Goal: Communication & Community: Participate in discussion

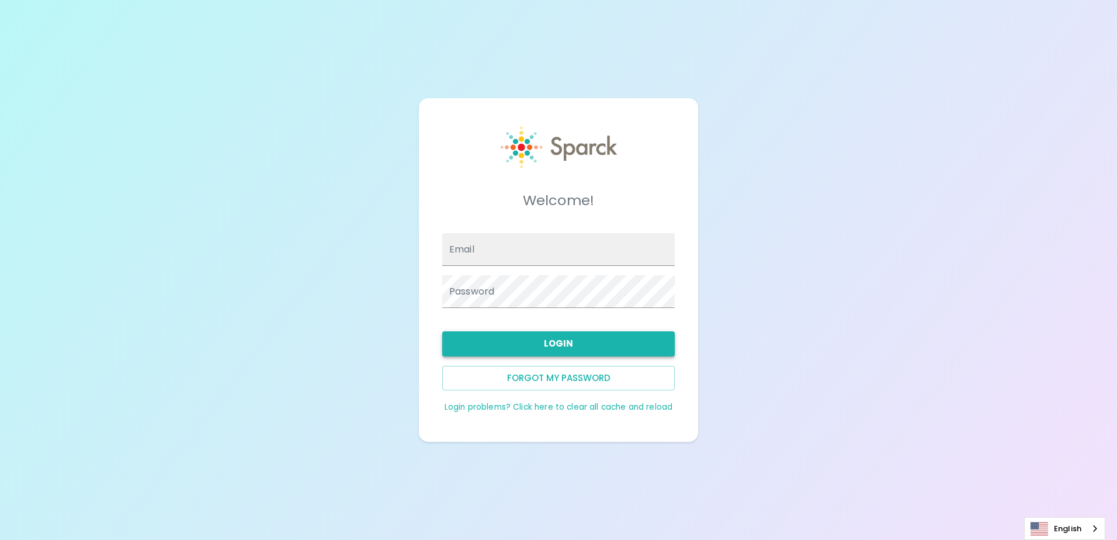
type input "[EMAIL_ADDRESS][DOMAIN_NAME]"
click at [504, 343] on button "Login" at bounding box center [558, 343] width 232 height 25
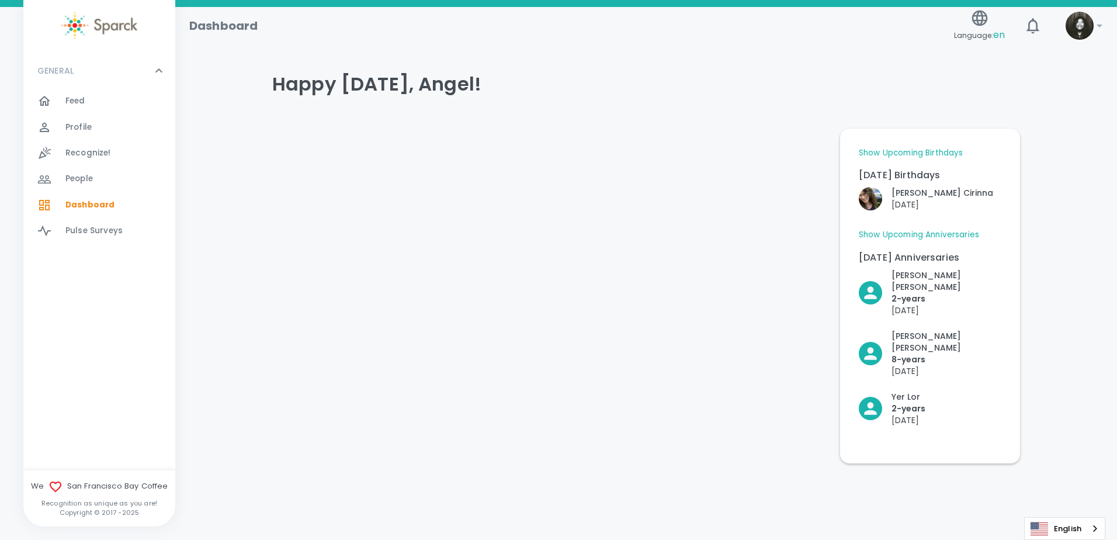
click at [61, 92] on div "Feed 0" at bounding box center [99, 101] width 152 height 26
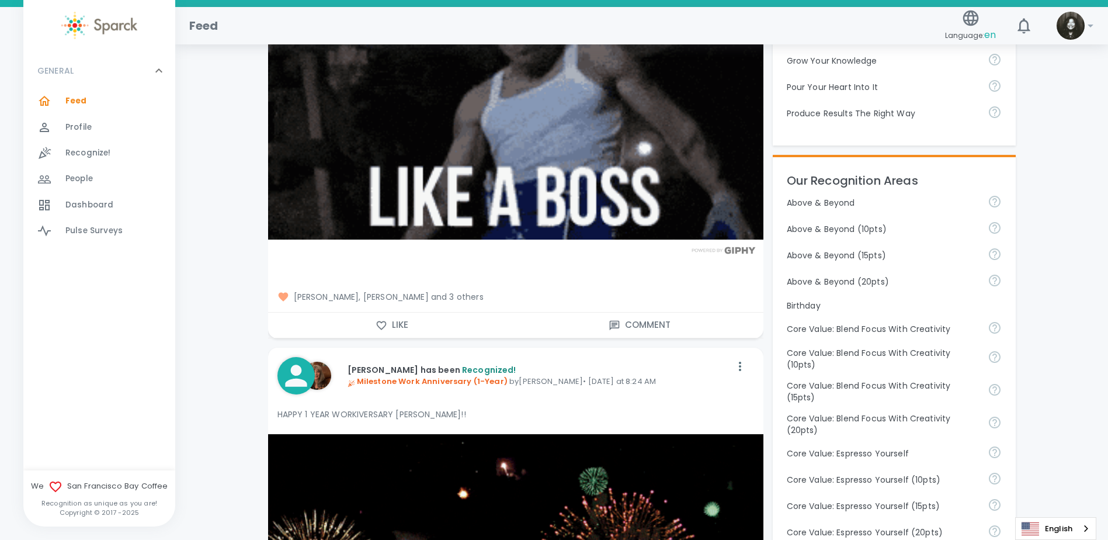
scroll to position [409, 0]
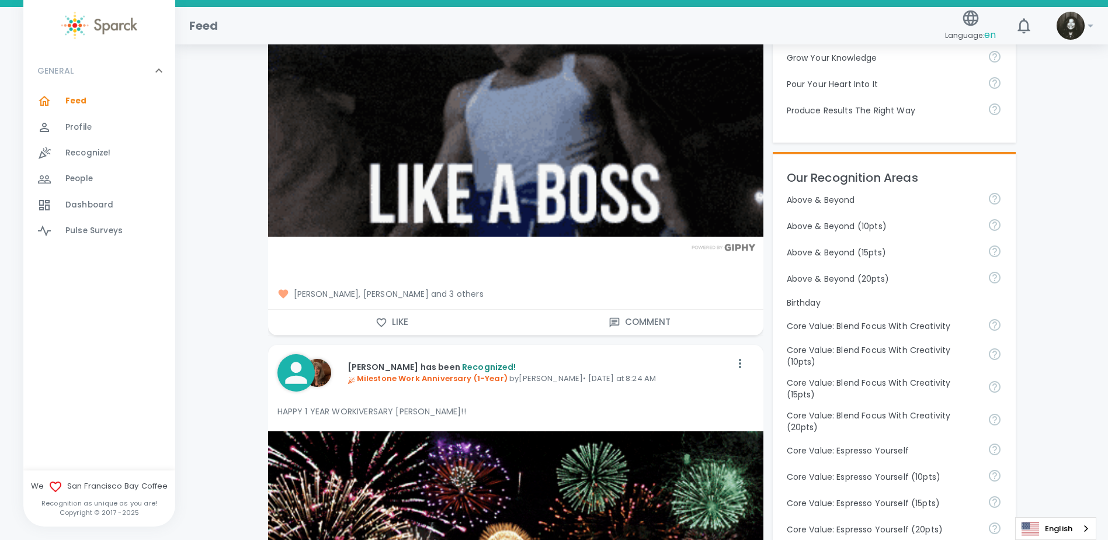
click at [400, 318] on button "Like" at bounding box center [392, 322] width 248 height 25
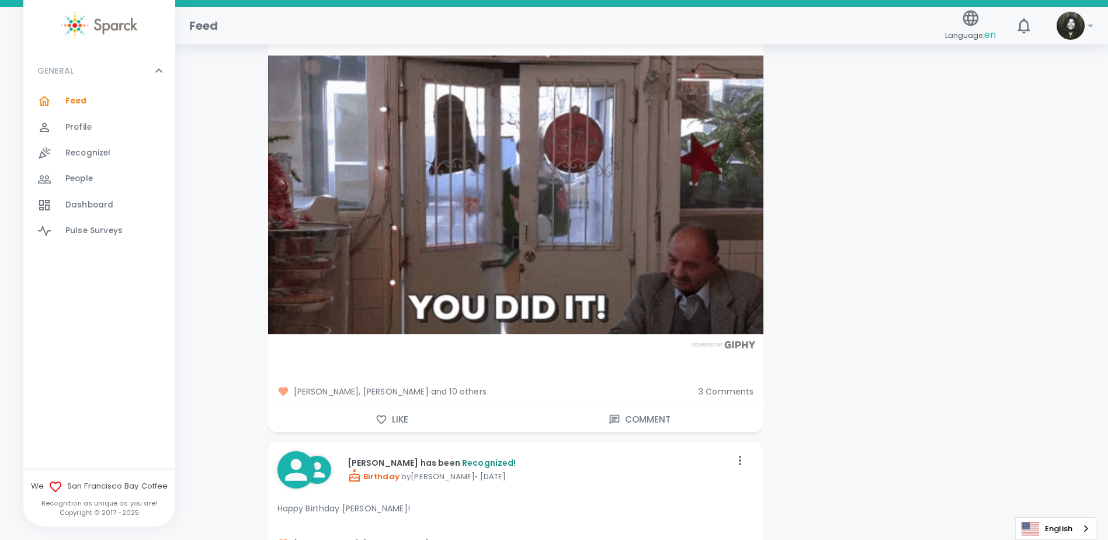
scroll to position [6951, 0]
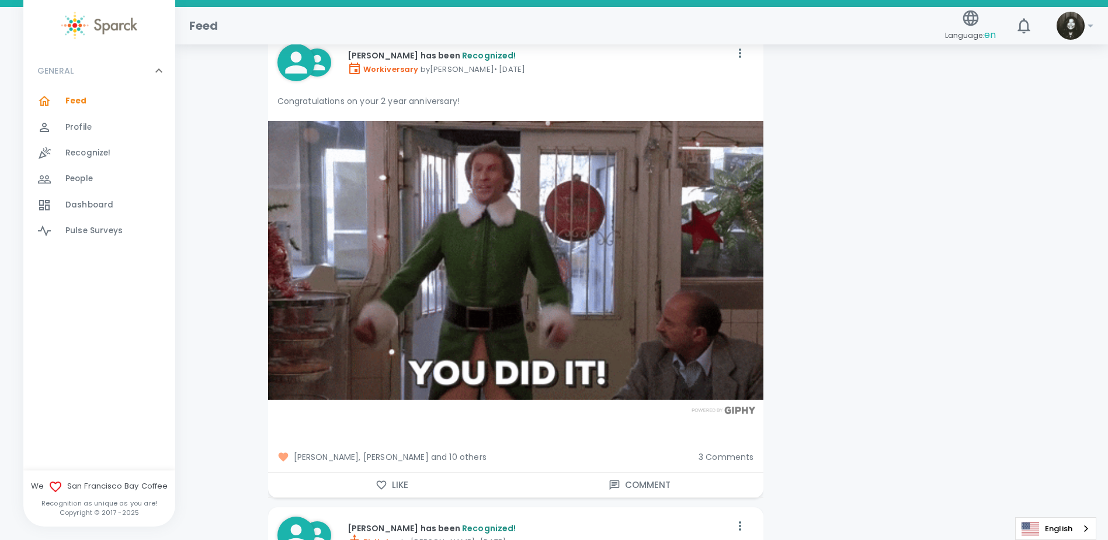
click at [712, 450] on div "3 Comments" at bounding box center [721, 452] width 65 height 21
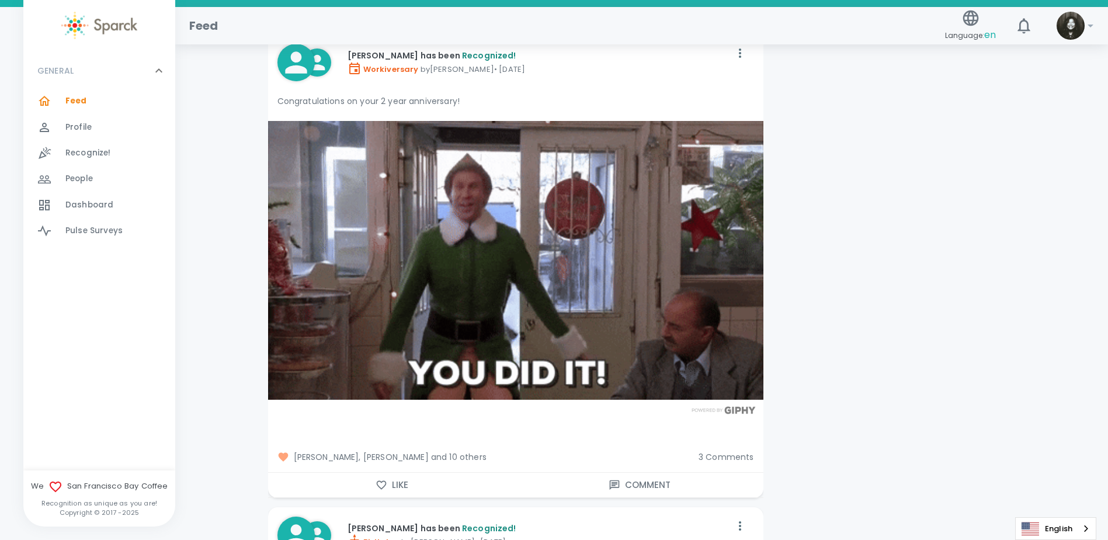
click at [721, 457] on span "3 Comments" at bounding box center [726, 457] width 55 height 12
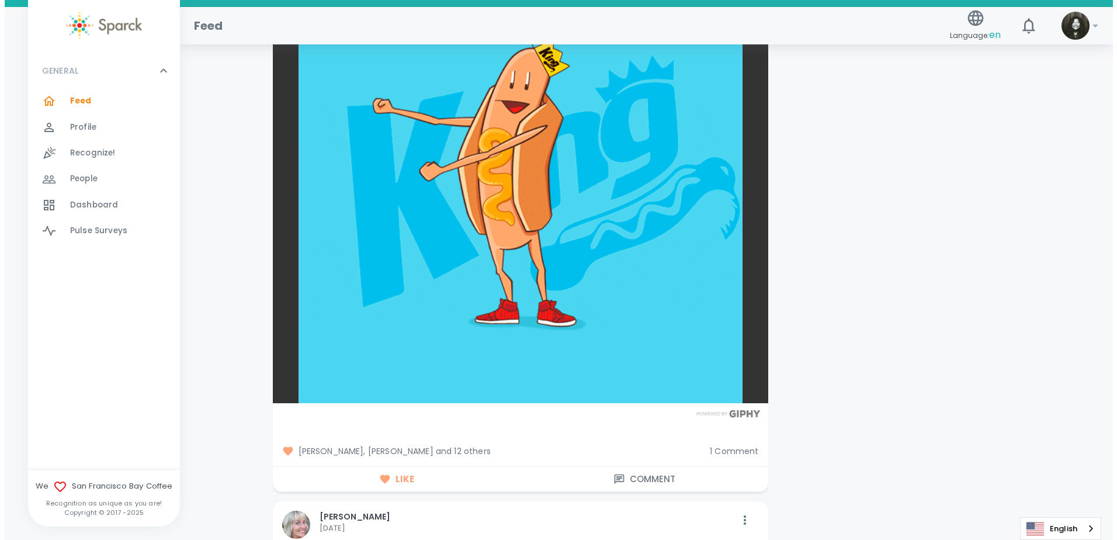
scroll to position [16006, 0]
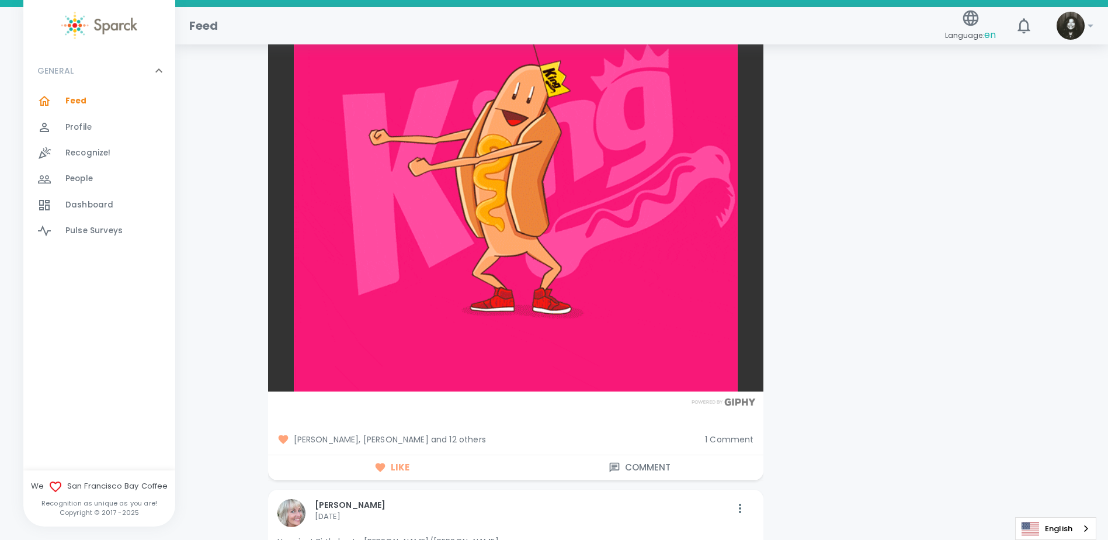
click at [471, 433] on span "[PERSON_NAME], [PERSON_NAME] and 12 others" at bounding box center [486, 439] width 419 height 12
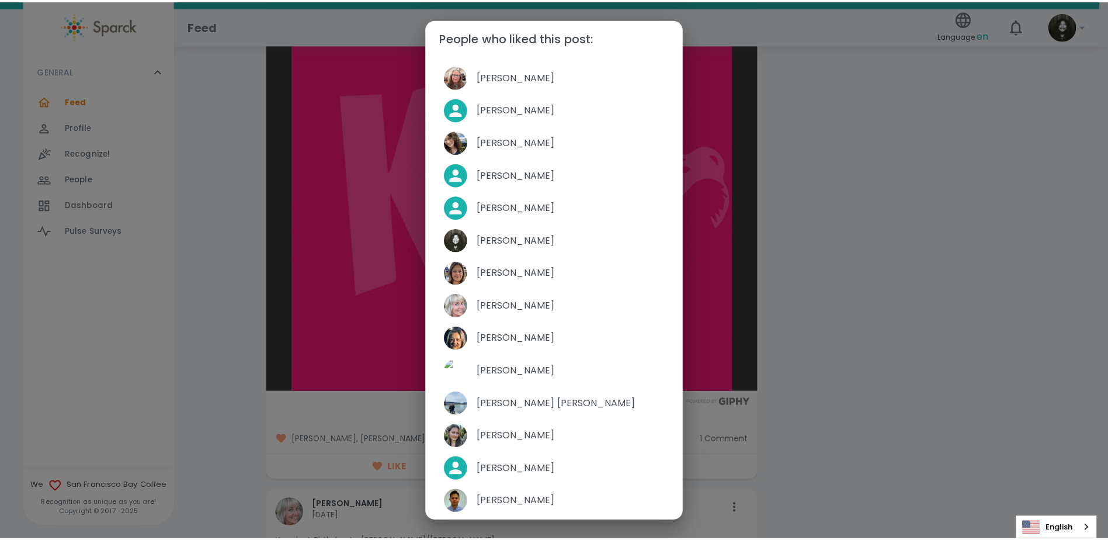
scroll to position [0, 0]
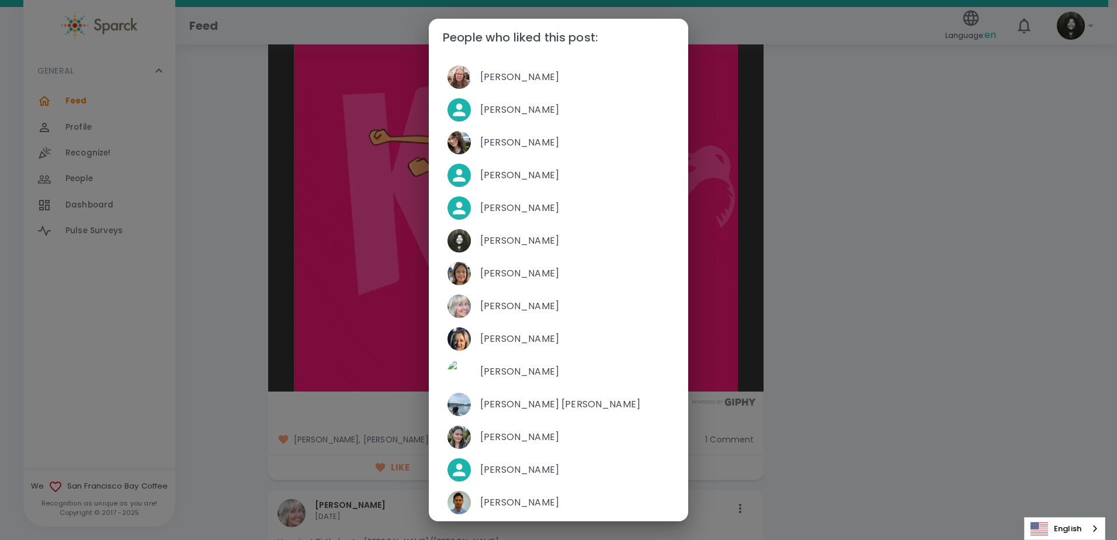
click at [988, 239] on div "People who liked this post: [PERSON_NAME] [PERSON_NAME] [PERSON_NAME] [PERSON_N…" at bounding box center [558, 270] width 1117 height 540
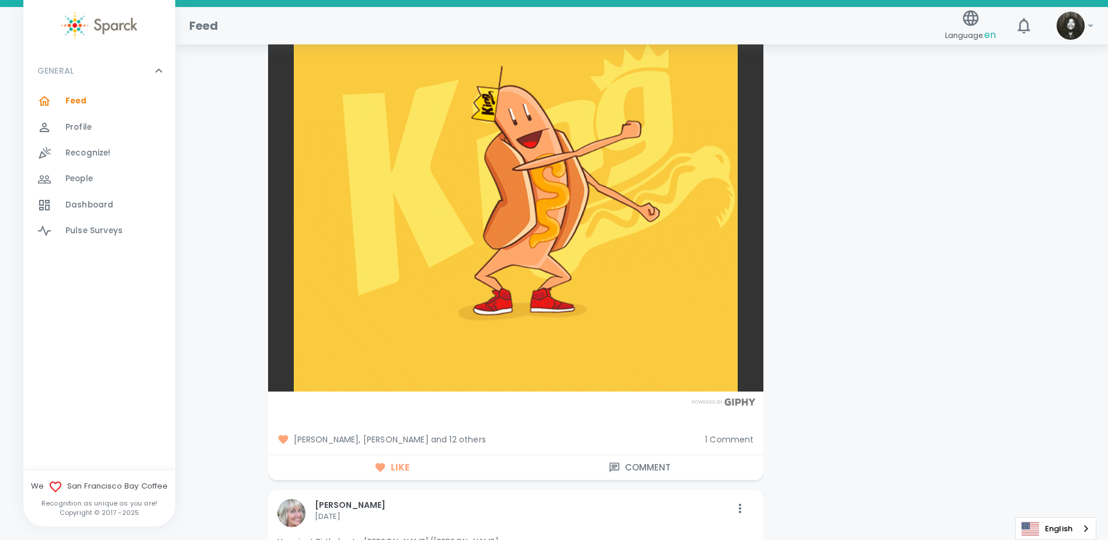
drag, startPoint x: 80, startPoint y: 99, endPoint x: 175, endPoint y: 1, distance: 136.7
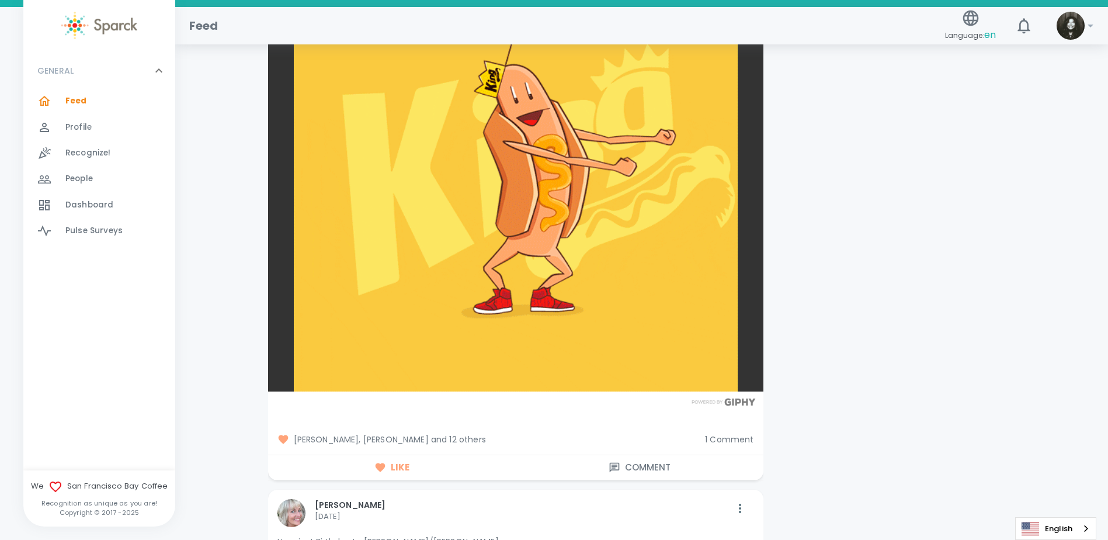
click at [80, 99] on span "Feed" at bounding box center [76, 101] width 22 height 12
